Goal: Find specific page/section: Find specific page/section

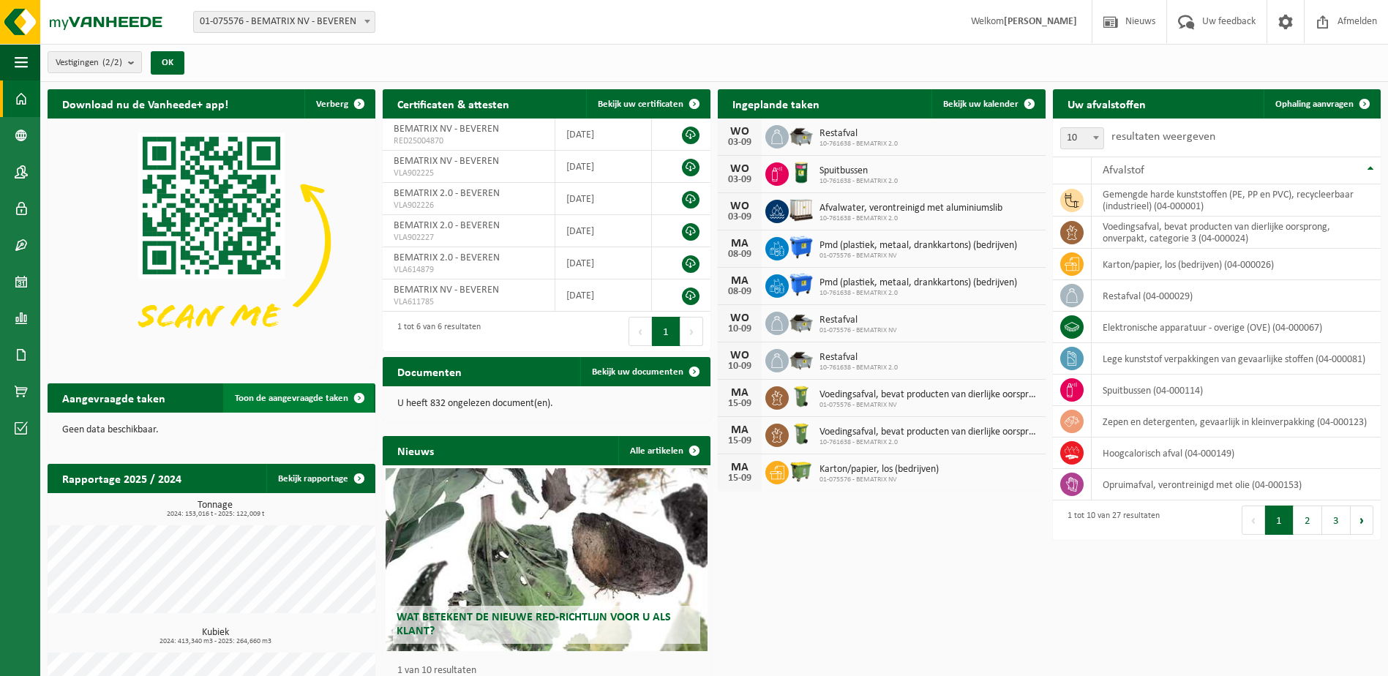
click at [286, 395] on span "Toon de aangevraagde taken" at bounding box center [291, 399] width 113 height 10
